Goal: Book appointment/travel/reservation

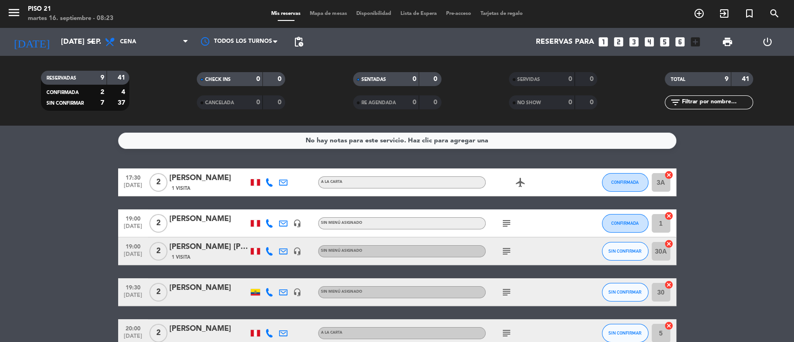
click at [645, 43] on icon "looks_4" at bounding box center [650, 42] width 12 height 12
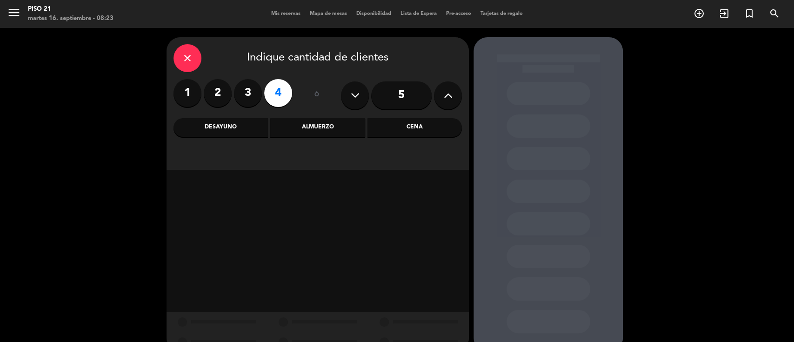
click at [414, 125] on div "Cena" at bounding box center [415, 127] width 94 height 19
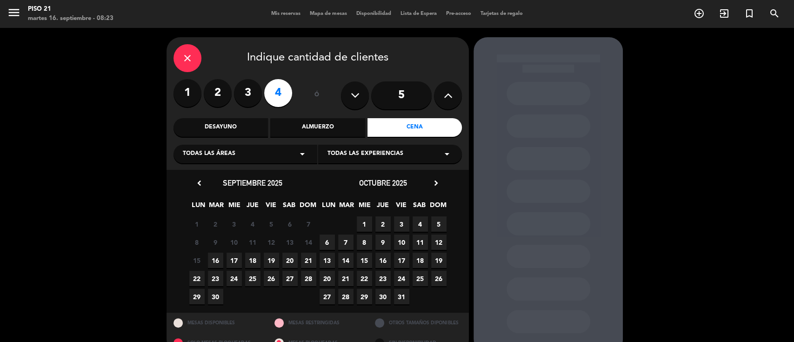
click at [219, 260] on span "16" at bounding box center [215, 260] width 15 height 15
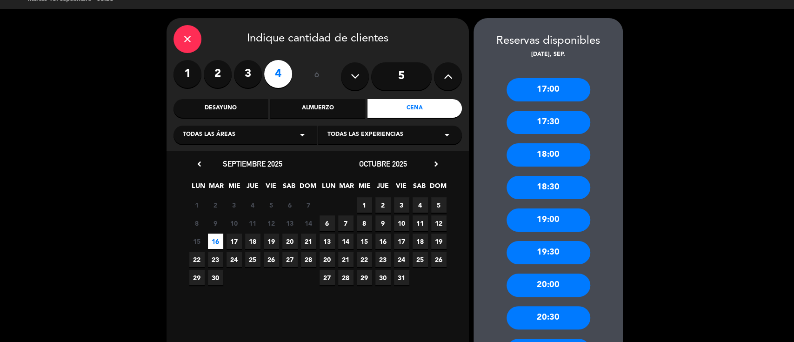
click at [564, 222] on div "19:00" at bounding box center [549, 220] width 84 height 23
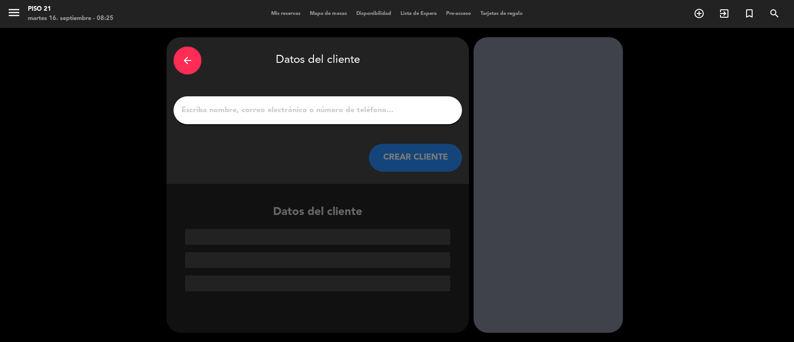
click at [236, 110] on input "1" at bounding box center [318, 110] width 275 height 13
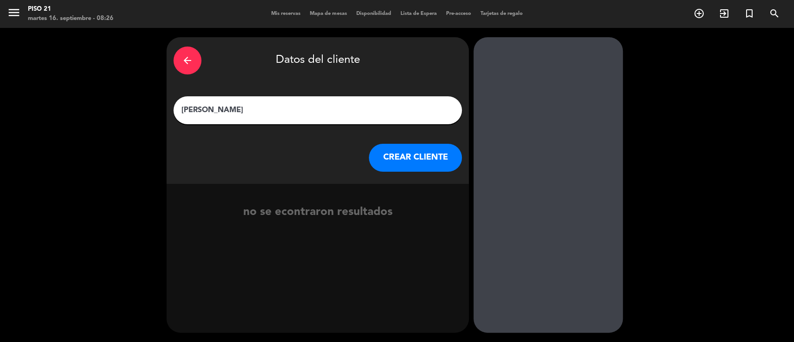
type input "[PERSON_NAME]"
click at [406, 157] on button "CREAR CLIENTE" at bounding box center [415, 158] width 93 height 28
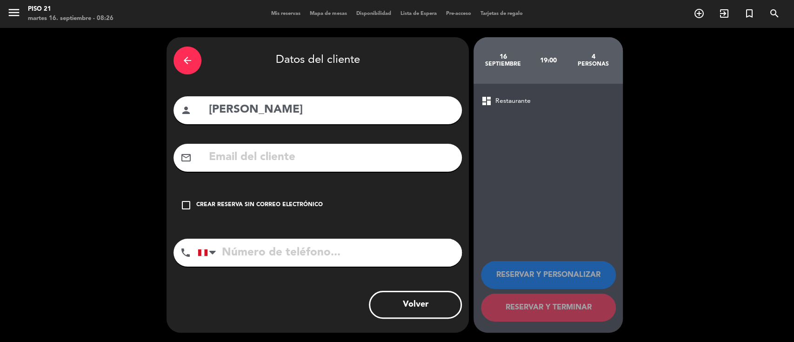
click at [252, 159] on input "text" at bounding box center [331, 157] width 247 height 19
paste input "[EMAIL_ADDRESS][DOMAIN_NAME]"
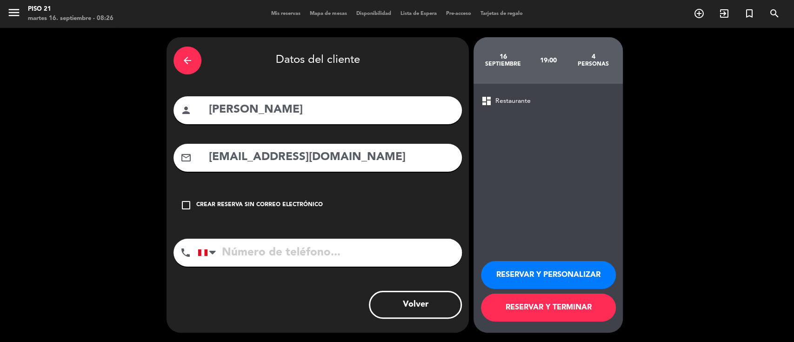
type input "[EMAIL_ADDRESS][DOMAIN_NAME]"
click at [286, 257] on input "tel" at bounding box center [330, 253] width 264 height 28
paste input "989689789"
type input "989689789"
click at [514, 267] on button "RESERVAR Y PERSONALIZAR" at bounding box center [548, 275] width 135 height 28
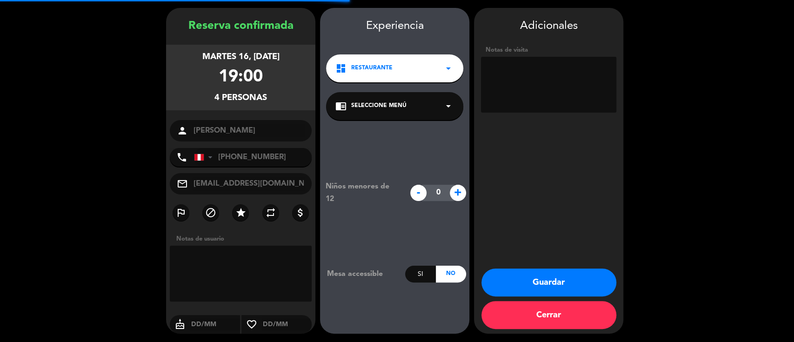
scroll to position [30, 0]
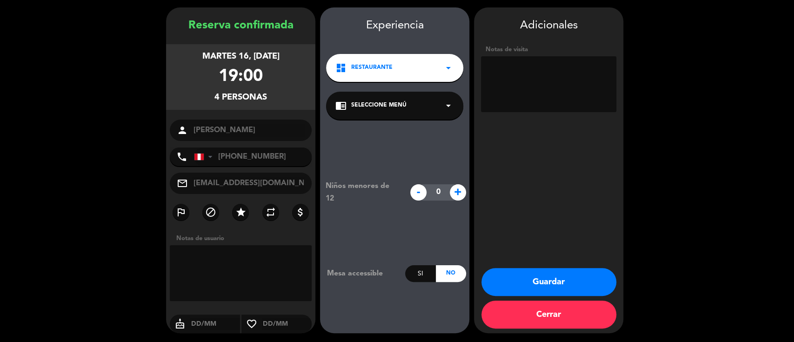
click at [524, 74] on textarea at bounding box center [548, 84] width 135 height 56
type textarea "PAQUETE CUMPLEAÑERO 4 PAXS - SE ENVIO LINK"
click at [544, 280] on button "Guardar" at bounding box center [549, 282] width 135 height 28
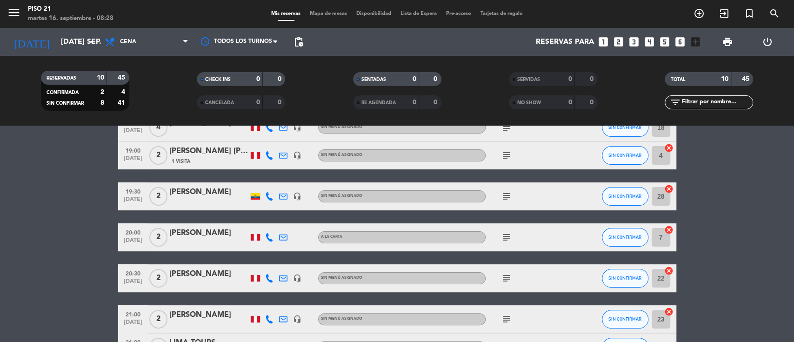
scroll to position [62, 0]
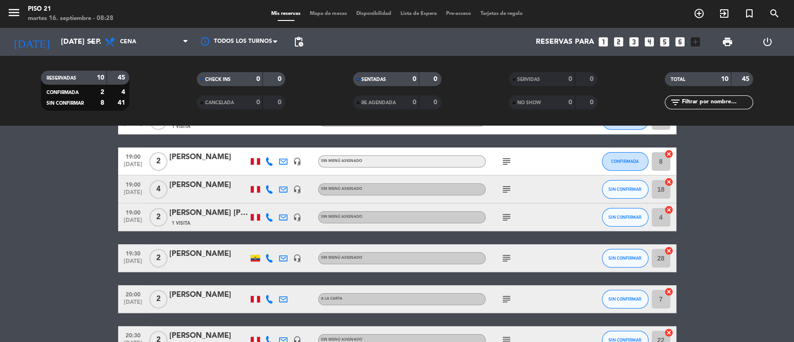
click at [203, 191] on div "[PERSON_NAME]" at bounding box center [208, 185] width 79 height 12
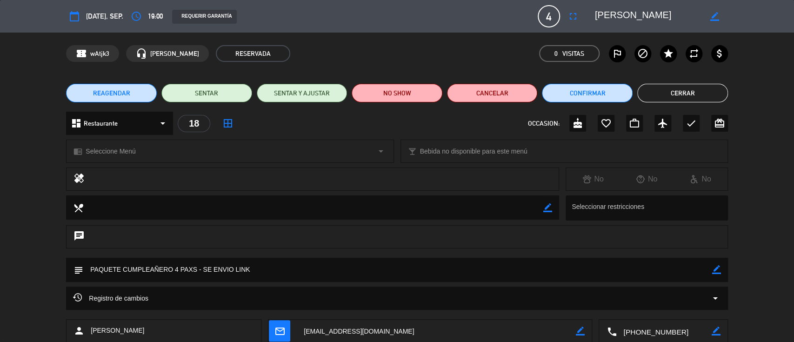
drag, startPoint x: 604, startPoint y: 13, endPoint x: 679, endPoint y: 15, distance: 75.4
click at [679, 15] on textarea at bounding box center [648, 16] width 107 height 17
